Goal: Complete application form: Complete application form

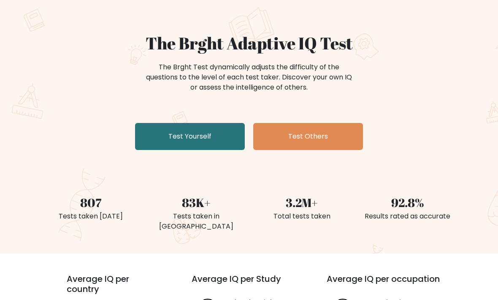
scroll to position [55, 0]
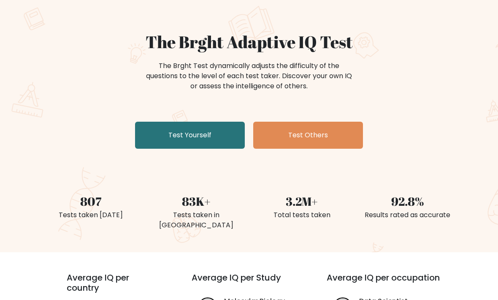
click at [188, 138] on link "Test Yourself" at bounding box center [190, 134] width 110 height 27
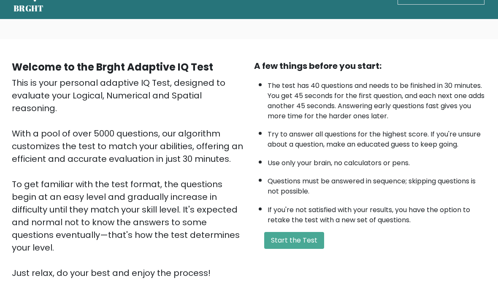
scroll to position [30, 0]
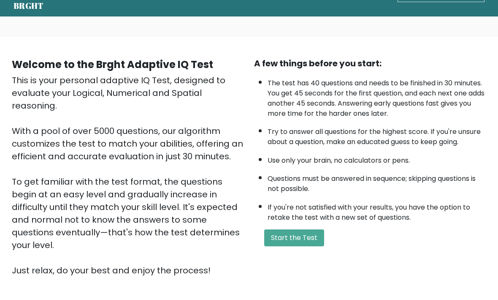
click at [308, 246] on button "Start the Test" at bounding box center [294, 237] width 60 height 17
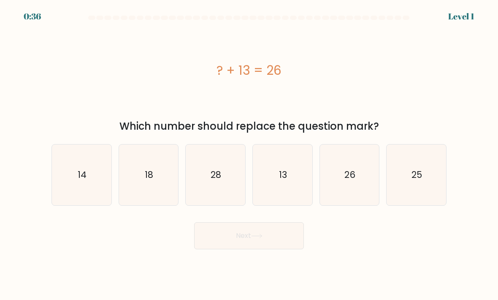
click at [281, 181] on text "13" at bounding box center [283, 174] width 8 height 12
click at [249, 154] on input "d. 13" at bounding box center [249, 152] width 0 height 4
radio input "true"
click at [219, 242] on button "Next" at bounding box center [249, 235] width 110 height 27
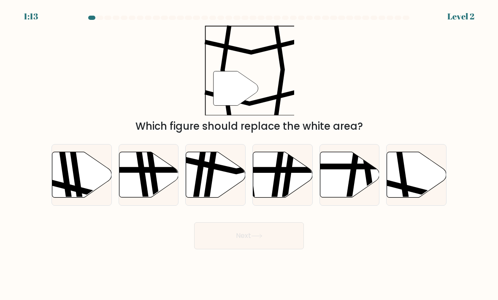
click at [413, 186] on icon at bounding box center [416, 175] width 59 height 46
click at [249, 154] on input "f." at bounding box center [249, 152] width 0 height 4
radio input "true"
click at [234, 246] on button "Next" at bounding box center [249, 235] width 110 height 27
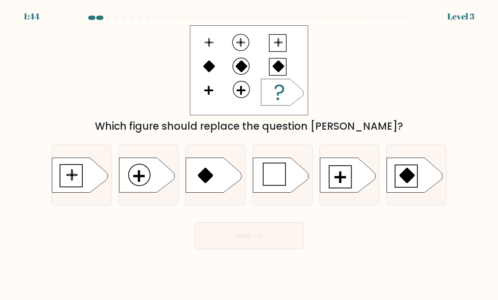
click at [341, 178] on rect at bounding box center [340, 177] width 11 height 2
click at [249, 154] on input "e." at bounding box center [249, 152] width 0 height 4
radio input "true"
click at [253, 240] on button "Next" at bounding box center [249, 235] width 110 height 27
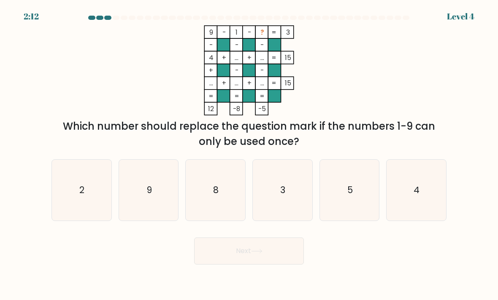
click at [344, 201] on icon "5" at bounding box center [349, 189] width 59 height 59
click at [249, 154] on input "e. 5" at bounding box center [249, 152] width 0 height 4
radio input "true"
click at [238, 264] on button "Next" at bounding box center [249, 250] width 110 height 27
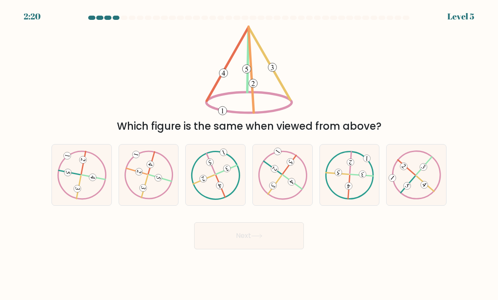
click at [150, 184] on icon at bounding box center [148, 174] width 49 height 49
click at [249, 154] on input "b." at bounding box center [249, 152] width 0 height 4
radio input "true"
click at [242, 247] on button "Next" at bounding box center [249, 235] width 110 height 27
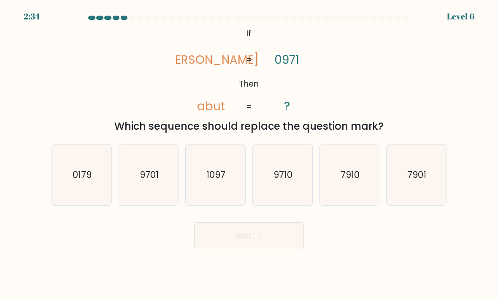
click at [294, 191] on icon "9710" at bounding box center [282, 174] width 59 height 59
click at [249, 154] on input "d. 9710" at bounding box center [249, 152] width 0 height 4
radio input "true"
click at [259, 249] on button "Next" at bounding box center [249, 235] width 110 height 27
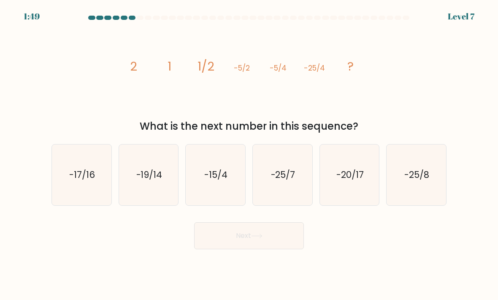
click at [420, 192] on icon "-25/8" at bounding box center [415, 174] width 59 height 59
click at [249, 154] on input "f. -25/8" at bounding box center [249, 152] width 0 height 4
radio input "true"
click at [221, 249] on button "Next" at bounding box center [249, 235] width 110 height 27
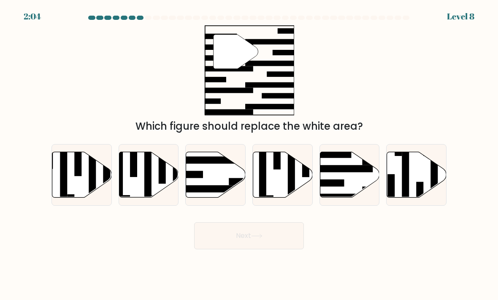
click at [343, 184] on icon at bounding box center [349, 175] width 59 height 46
click at [249, 154] on input "e." at bounding box center [249, 152] width 0 height 4
radio input "true"
click at [221, 244] on button "Next" at bounding box center [249, 235] width 110 height 27
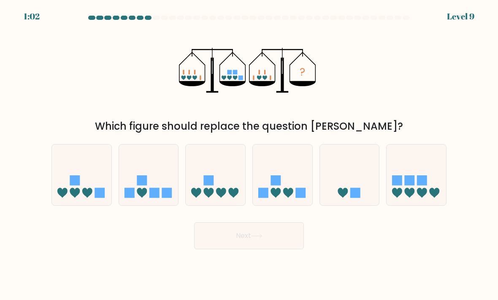
click at [283, 194] on icon at bounding box center [282, 174] width 59 height 49
click at [249, 154] on input "d." at bounding box center [249, 152] width 0 height 4
radio input "true"
click at [251, 248] on button "Next" at bounding box center [249, 235] width 110 height 27
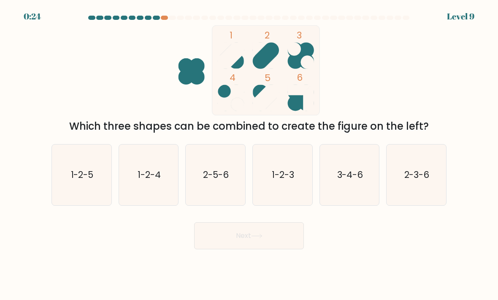
click at [150, 19] on div at bounding box center [148, 18] width 7 height 4
click at [153, 20] on div at bounding box center [248, 20] width 405 height 8
click at [81, 196] on icon "1-2-5" at bounding box center [81, 174] width 59 height 59
click at [249, 154] on input "a. 1-2-5" at bounding box center [249, 152] width 0 height 4
radio input "true"
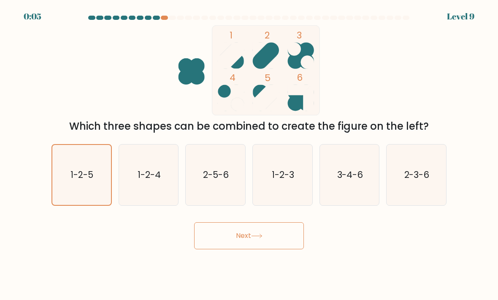
click at [221, 248] on button "Next" at bounding box center [249, 235] width 110 height 27
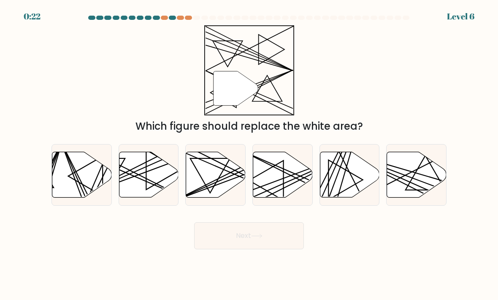
click at [275, 190] on line at bounding box center [301, 171] width 116 height 43
click at [249, 154] on input "d." at bounding box center [249, 152] width 0 height 4
radio input "true"
click at [222, 249] on button "Next" at bounding box center [249, 235] width 110 height 27
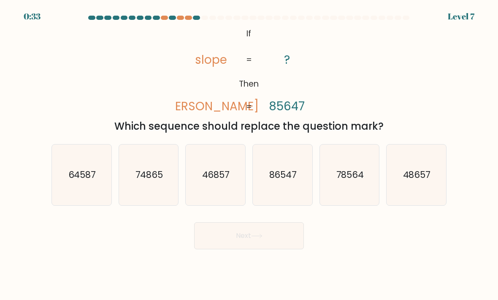
click at [349, 181] on text "78564" at bounding box center [350, 174] width 28 height 12
click at [249, 154] on input "e. 78564" at bounding box center [249, 152] width 0 height 4
radio input "true"
click at [238, 246] on button "Next" at bounding box center [249, 235] width 110 height 27
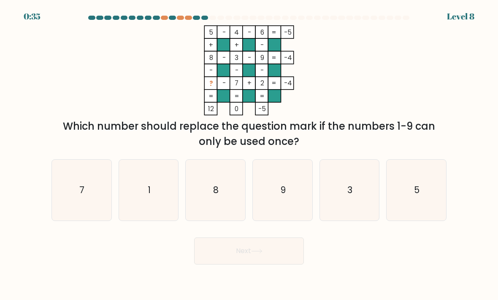
click at [151, 197] on icon "1" at bounding box center [148, 189] width 59 height 59
click at [249, 154] on input "b. 1" at bounding box center [249, 152] width 0 height 4
radio input "true"
click at [228, 260] on button "Next" at bounding box center [249, 250] width 110 height 27
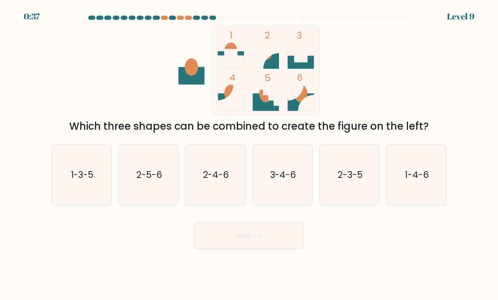
click at [84, 197] on icon "1-3-5" at bounding box center [81, 174] width 59 height 59
click at [249, 154] on input "a. 1-3-5" at bounding box center [249, 152] width 0 height 4
radio input "true"
click at [223, 246] on button "Next" at bounding box center [249, 235] width 110 height 27
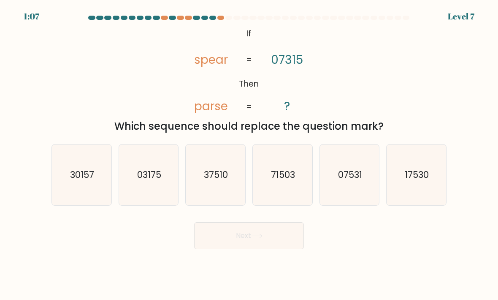
click at [282, 181] on text "71503" at bounding box center [283, 174] width 24 height 12
click at [249, 154] on input "d. 71503" at bounding box center [249, 152] width 0 height 4
radio input "true"
click at [260, 249] on button "Next" at bounding box center [249, 235] width 110 height 27
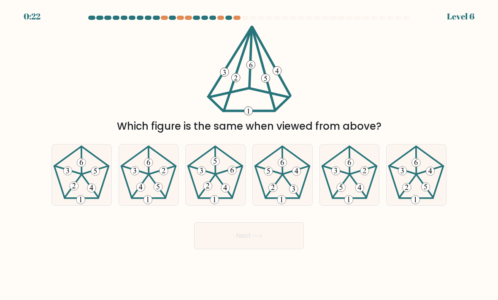
click at [404, 189] on icon at bounding box center [415, 174] width 59 height 59
click at [249, 154] on input "f." at bounding box center [249, 152] width 0 height 4
radio input "true"
click at [218, 249] on button "Next" at bounding box center [249, 235] width 110 height 27
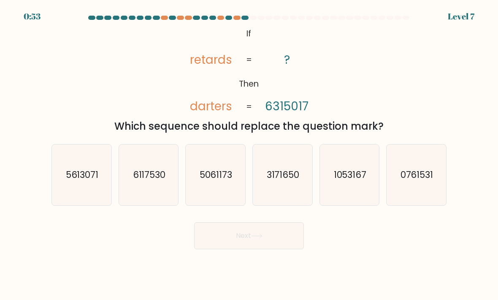
click at [349, 181] on text "1053167" at bounding box center [349, 174] width 33 height 12
click at [249, 154] on input "e. 1053167" at bounding box center [249, 152] width 0 height 4
radio input "true"
click at [237, 249] on button "Next" at bounding box center [249, 235] width 110 height 27
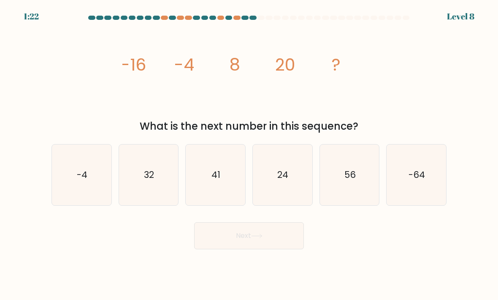
click at [148, 192] on icon "32" at bounding box center [148, 174] width 59 height 59
click at [249, 154] on input "b. 32" at bounding box center [249, 152] width 0 height 4
radio input "true"
click at [222, 239] on button "Next" at bounding box center [249, 235] width 110 height 27
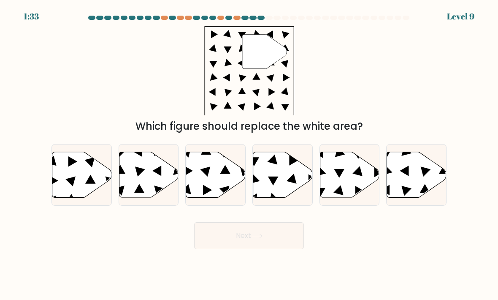
click at [421, 190] on icon at bounding box center [416, 175] width 59 height 46
click at [249, 154] on input "f." at bounding box center [249, 152] width 0 height 4
radio input "true"
click at [275, 243] on button "Next" at bounding box center [249, 235] width 110 height 27
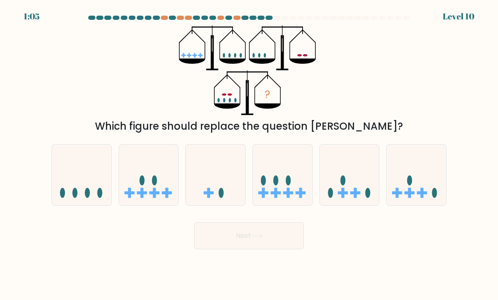
click at [278, 194] on rect at bounding box center [276, 192] width 10 height 3
click at [249, 154] on input "d." at bounding box center [249, 152] width 0 height 4
radio input "true"
click at [211, 249] on button "Next" at bounding box center [249, 235] width 110 height 27
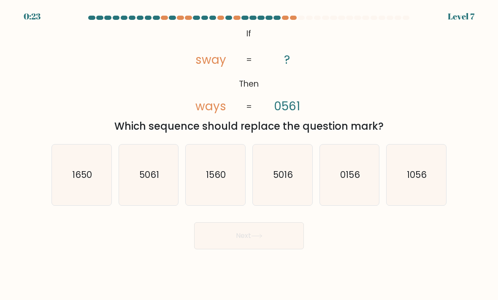
click at [407, 190] on icon "1056" at bounding box center [415, 174] width 59 height 59
click at [249, 154] on input "f. 1056" at bounding box center [249, 152] width 0 height 4
radio input "true"
click at [235, 246] on button "Next" at bounding box center [249, 235] width 110 height 27
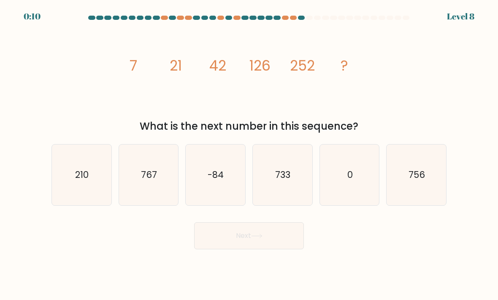
click at [410, 177] on text "756" at bounding box center [417, 174] width 16 height 12
click at [249, 154] on input "f. 756" at bounding box center [249, 152] width 0 height 4
radio input "true"
click at [240, 243] on button "Next" at bounding box center [249, 235] width 110 height 27
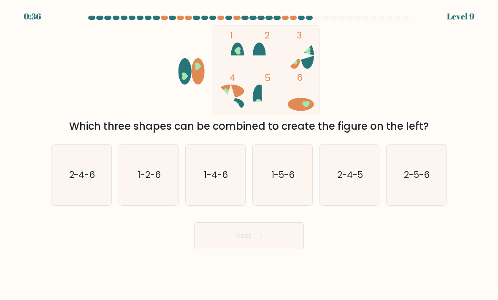
click at [147, 193] on icon "1-2-6" at bounding box center [148, 174] width 59 height 59
click at [249, 154] on input "b. 1-2-6" at bounding box center [249, 152] width 0 height 4
radio input "true"
click at [229, 248] on button "Next" at bounding box center [249, 235] width 110 height 27
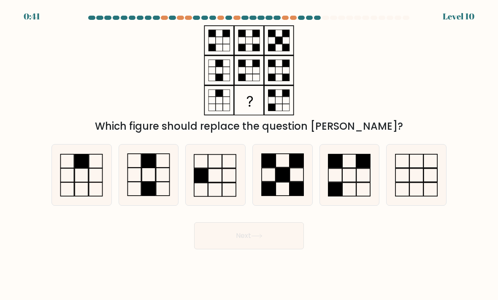
click at [147, 180] on icon at bounding box center [148, 174] width 59 height 59
click at [249, 154] on input "b." at bounding box center [249, 152] width 0 height 4
radio input "true"
click at [225, 241] on button "Next" at bounding box center [249, 235] width 110 height 27
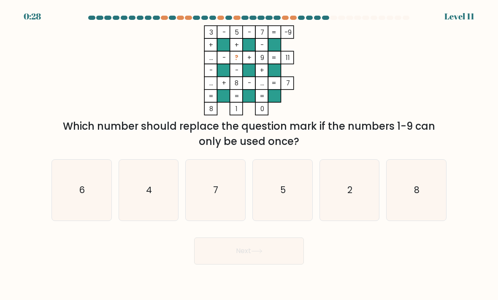
click at [350, 205] on icon "2" at bounding box center [349, 189] width 59 height 59
click at [249, 154] on input "e. 2" at bounding box center [249, 152] width 0 height 4
radio input "true"
click at [226, 264] on button "Next" at bounding box center [249, 250] width 110 height 27
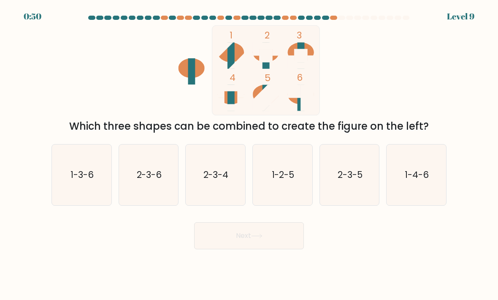
click at [209, 179] on text "2-3-4" at bounding box center [215, 174] width 25 height 12
click at [249, 154] on input "c. 2-3-4" at bounding box center [249, 152] width 0 height 4
radio input "true"
click at [214, 249] on button "Next" at bounding box center [249, 235] width 110 height 27
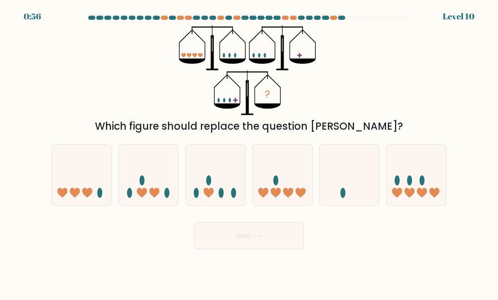
click at [420, 185] on ellipse at bounding box center [422, 180] width 5 height 10
click at [249, 154] on input "f." at bounding box center [249, 152] width 0 height 4
radio input "true"
click at [416, 178] on icon at bounding box center [416, 175] width 59 height 49
click at [249, 154] on input "f." at bounding box center [249, 152] width 0 height 4
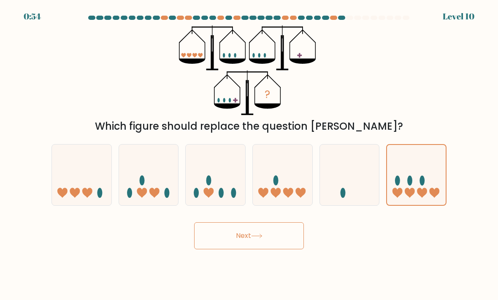
click at [254, 238] on icon at bounding box center [256, 235] width 11 height 5
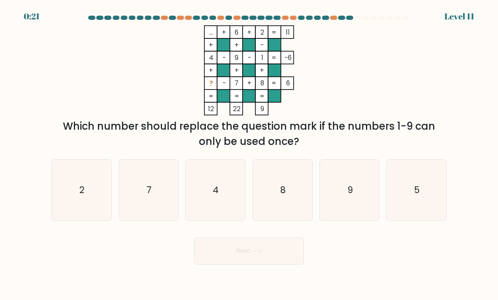
click at [420, 197] on icon "5" at bounding box center [415, 189] width 59 height 59
click at [249, 154] on input "f. 5" at bounding box center [249, 152] width 0 height 4
radio input "true"
click at [247, 256] on button "Next" at bounding box center [249, 250] width 110 height 27
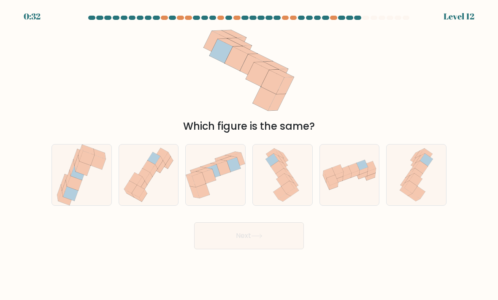
click at [280, 173] on icon at bounding box center [277, 167] width 13 height 13
click at [249, 154] on input "d." at bounding box center [249, 152] width 0 height 4
radio input "true"
click at [235, 242] on button "Next" at bounding box center [249, 235] width 110 height 27
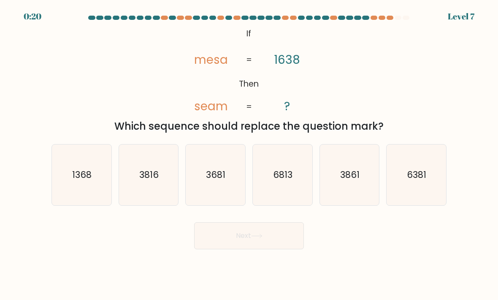
click at [217, 181] on text "3681" at bounding box center [215, 174] width 19 height 12
click at [249, 154] on input "c. 3681" at bounding box center [249, 152] width 0 height 4
radio input "true"
click at [230, 249] on button "Next" at bounding box center [249, 235] width 110 height 27
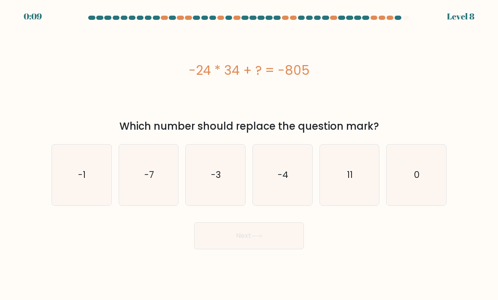
click at [352, 190] on icon "11" at bounding box center [349, 174] width 59 height 59
click at [249, 154] on input "e. 11" at bounding box center [249, 152] width 0 height 4
radio input "true"
click at [225, 242] on button "Next" at bounding box center [249, 235] width 110 height 27
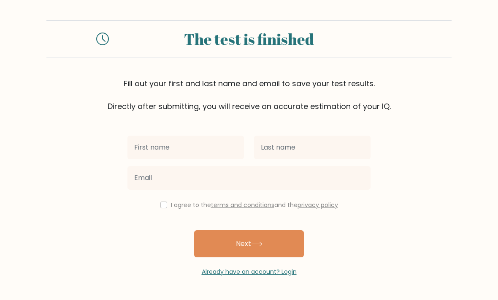
click at [216, 248] on button "Next" at bounding box center [249, 243] width 110 height 27
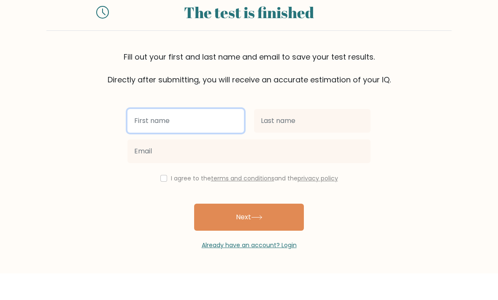
scroll to position [28, 0]
